Goal: Task Accomplishment & Management: Use online tool/utility

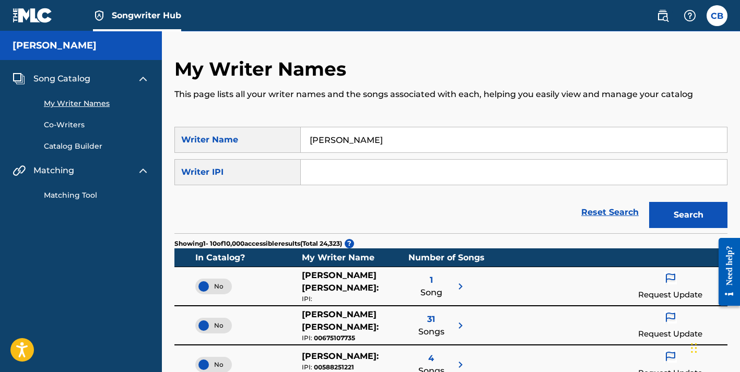
click at [56, 75] on span "Song Catalog" at bounding box center [61, 79] width 57 height 13
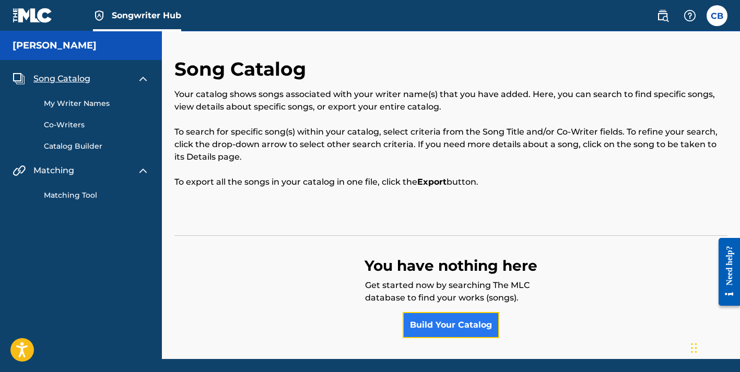
click at [426, 328] on link "Build Your Catalog" at bounding box center [451, 325] width 97 height 26
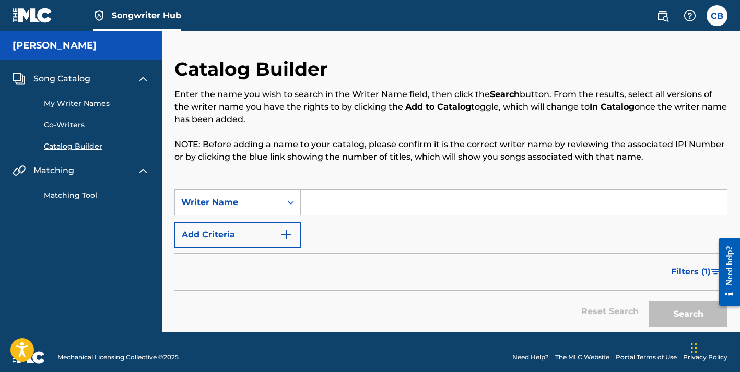
scroll to position [10, 0]
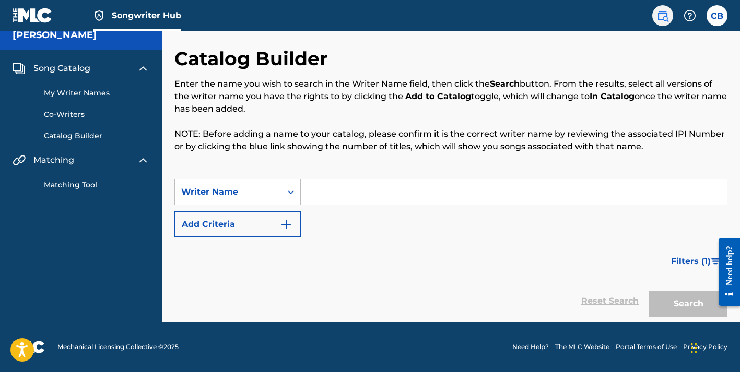
click at [662, 18] on img at bounding box center [663, 15] width 13 height 13
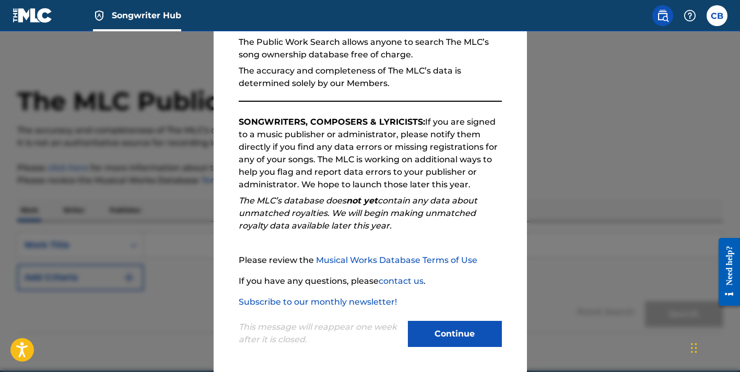
scroll to position [106, 0]
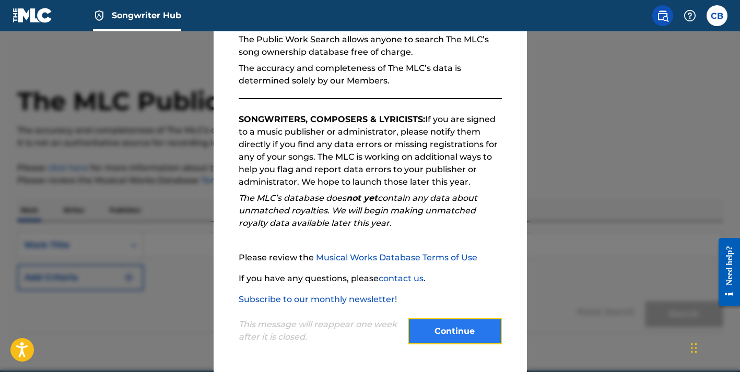
click at [446, 333] on button "Continue" at bounding box center [455, 332] width 94 height 26
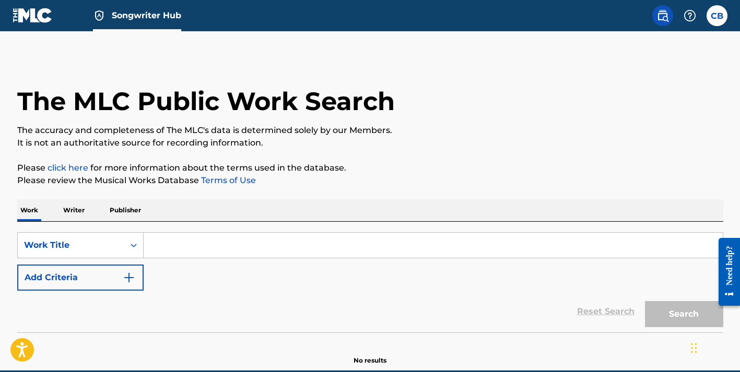
click at [158, 244] on input "Search Form" at bounding box center [433, 245] width 579 height 25
click at [40, 19] on img at bounding box center [33, 15] width 40 height 15
